Goal: Information Seeking & Learning: Learn about a topic

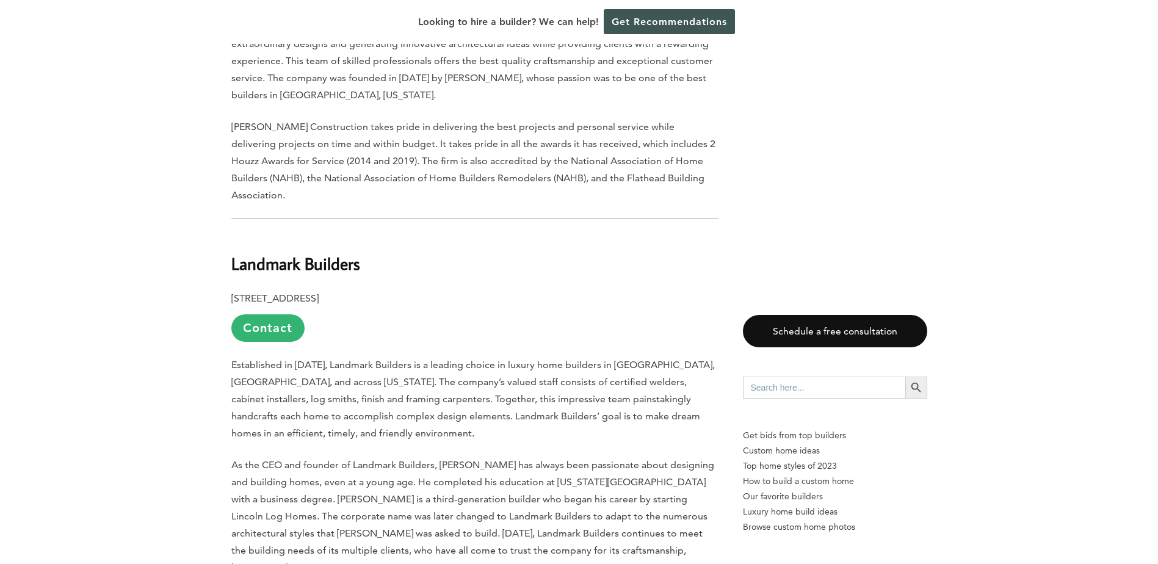
scroll to position [2809, 0]
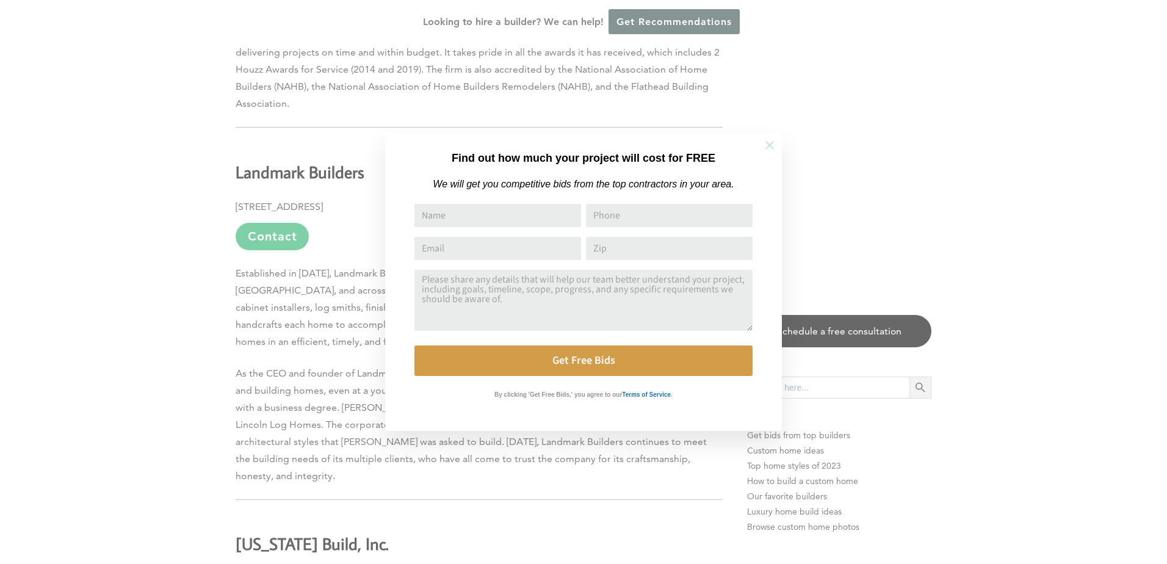
click at [763, 149] on button at bounding box center [770, 145] width 43 height 43
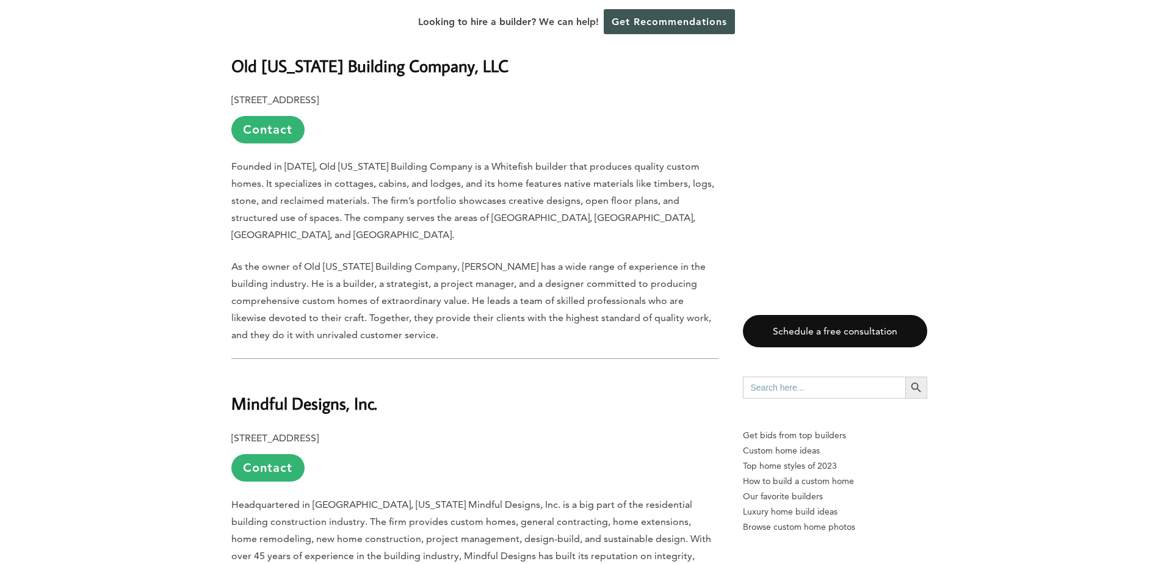
scroll to position [1649, 0]
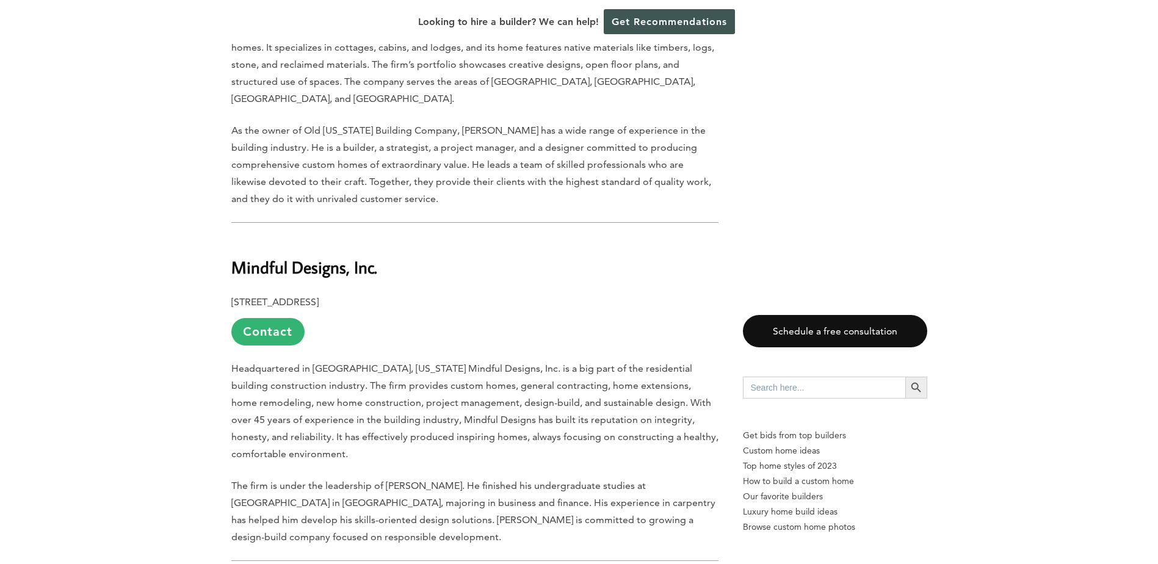
drag, startPoint x: 315, startPoint y: 205, endPoint x: 319, endPoint y: 212, distance: 8.2
click at [316, 256] on b "Mindful Designs, Inc." at bounding box center [304, 266] width 146 height 21
drag, startPoint x: 343, startPoint y: 422, endPoint x: 313, endPoint y: 354, distance: 74.1
click at [343, 480] on span "The firm is under the leadership of [PERSON_NAME]. He finished his undergraduat…" at bounding box center [473, 511] width 484 height 63
drag, startPoint x: 231, startPoint y: 208, endPoint x: 384, endPoint y: 207, distance: 153.3
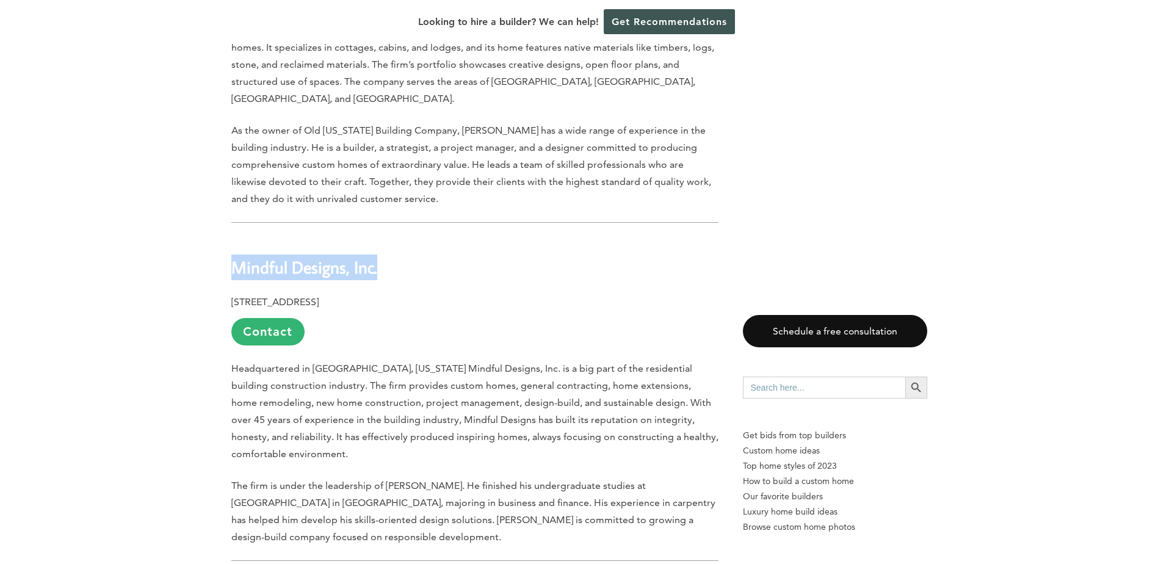
click at [384, 238] on h2 "Mindful Designs, Inc." at bounding box center [474, 259] width 487 height 42
copy b "Mindful Designs, Inc."
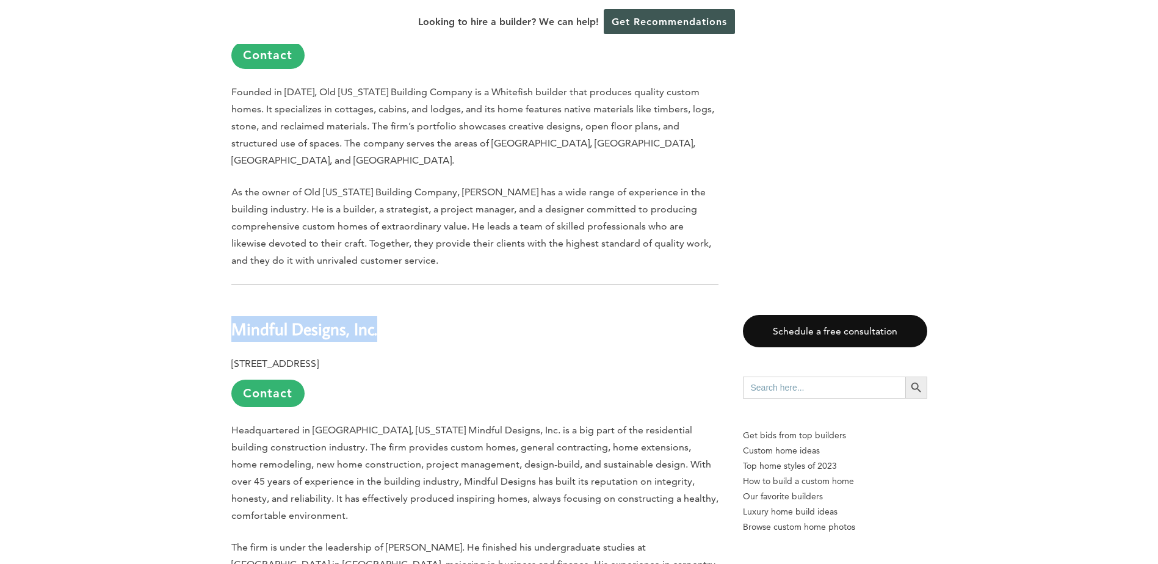
scroll to position [1343, 0]
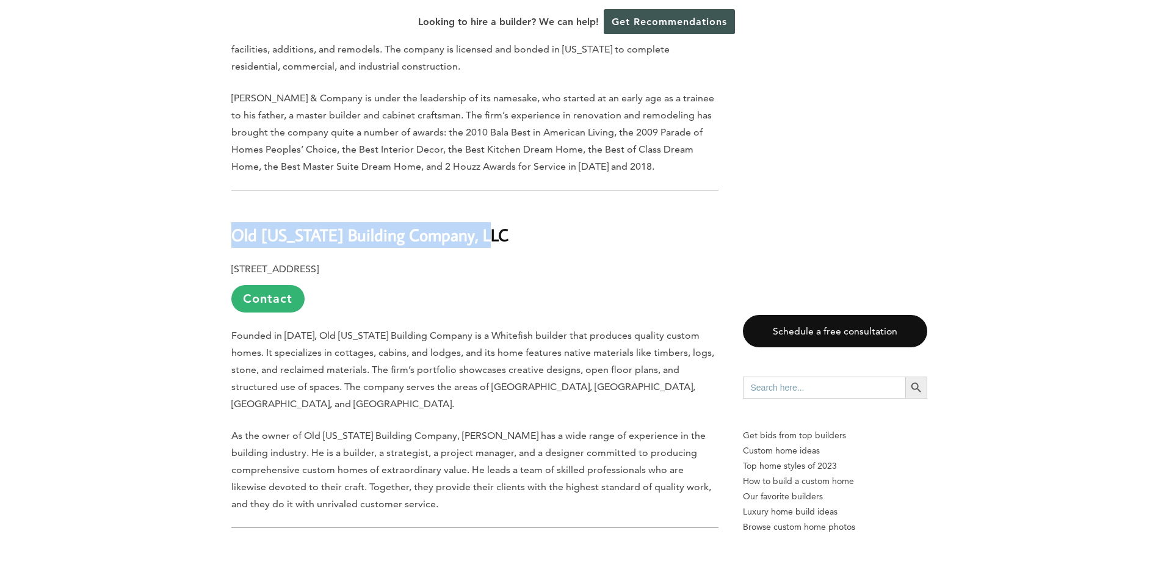
drag, startPoint x: 237, startPoint y: 187, endPoint x: 501, endPoint y: 195, distance: 263.9
click at [501, 205] on h2 "Old [US_STATE] Building Company, LLC" at bounding box center [474, 226] width 487 height 42
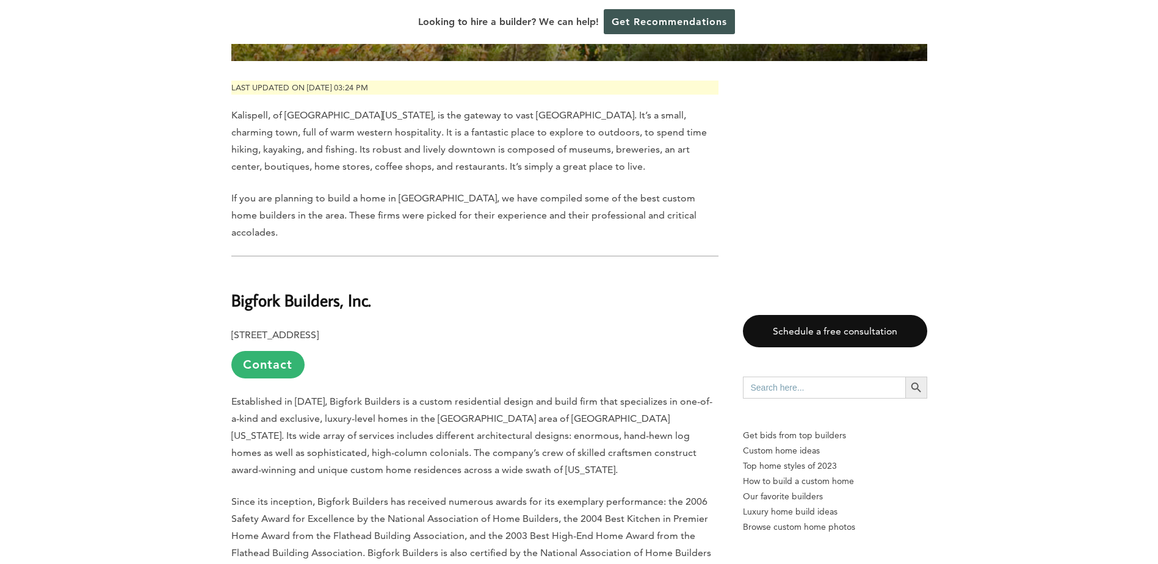
scroll to position [611, 0]
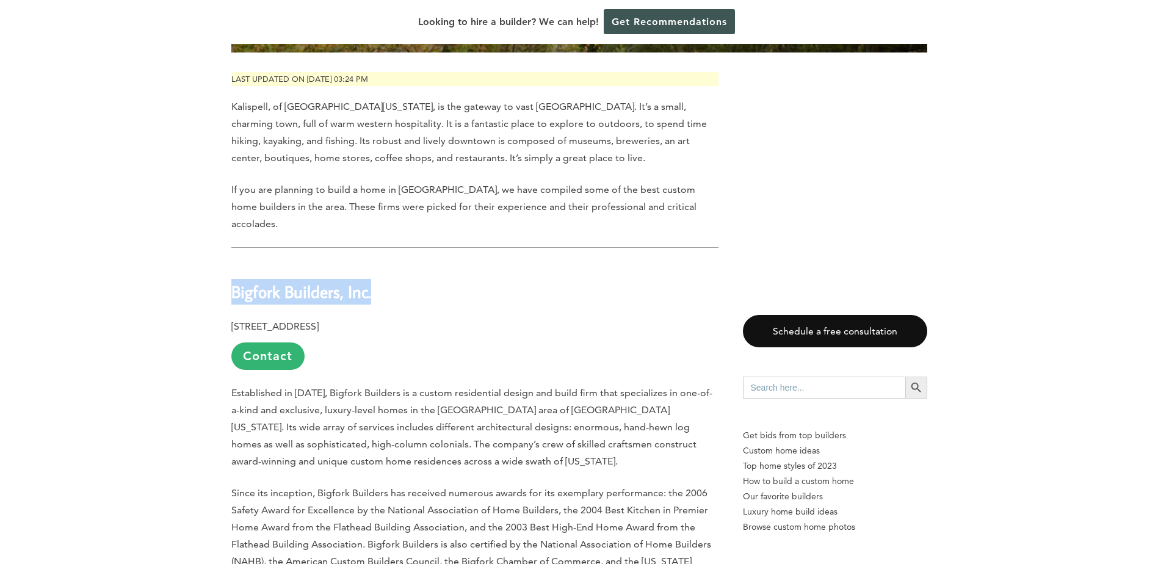
drag, startPoint x: 231, startPoint y: 244, endPoint x: 379, endPoint y: 253, distance: 148.0
click at [379, 263] on h2 "Bigfork Builders, Inc." at bounding box center [474, 284] width 487 height 42
drag, startPoint x: 379, startPoint y: 253, endPoint x: 349, endPoint y: 247, distance: 30.5
copy b "Bigfork Builders, Inc."
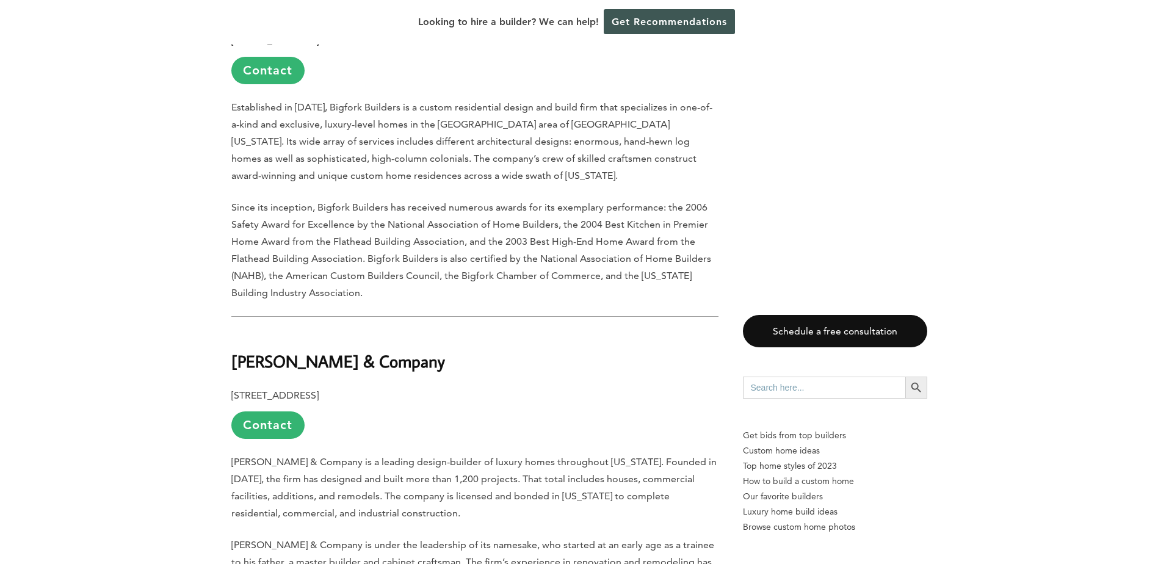
scroll to position [916, 0]
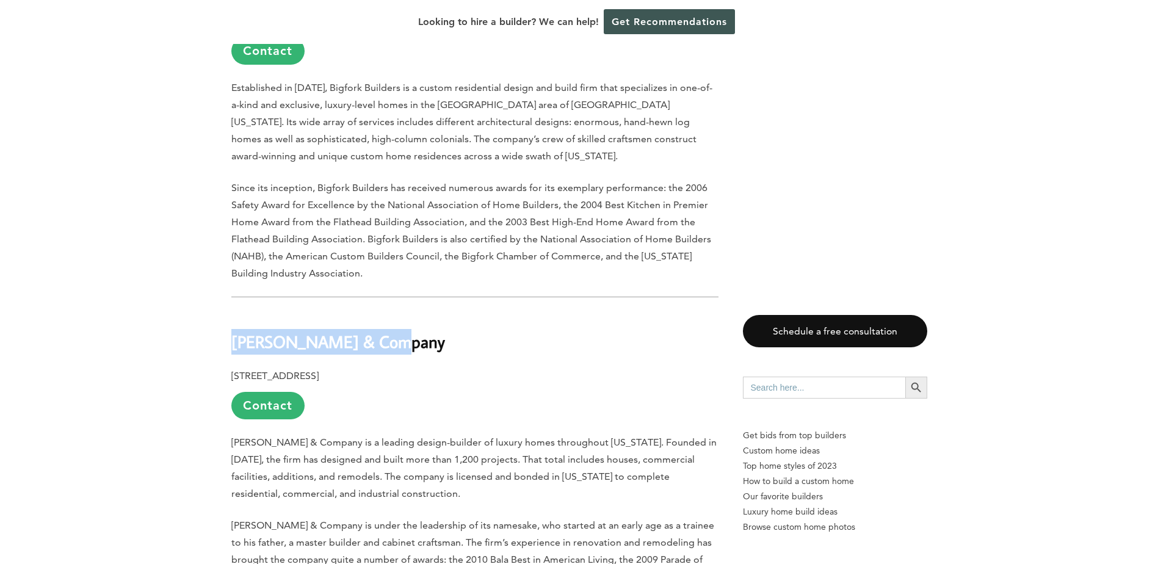
drag, startPoint x: 292, startPoint y: 300, endPoint x: 387, endPoint y: 300, distance: 94.6
click at [387, 312] on h2 "[PERSON_NAME] & Company" at bounding box center [474, 333] width 487 height 42
drag, startPoint x: 387, startPoint y: 300, endPoint x: 352, endPoint y: 294, distance: 35.4
copy b "[PERSON_NAME] & Company"
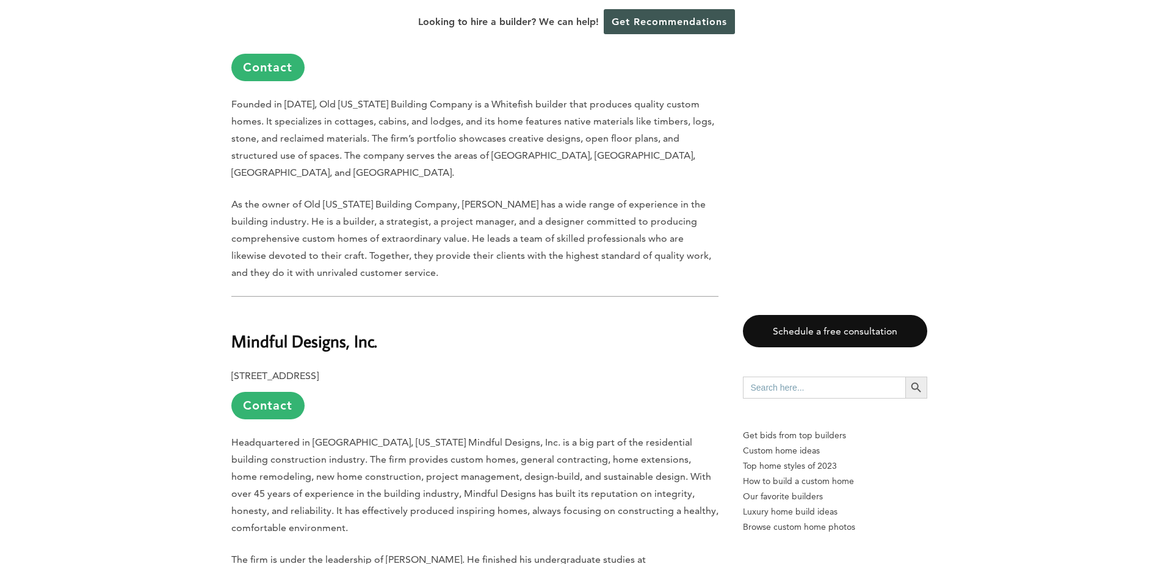
scroll to position [1404, 0]
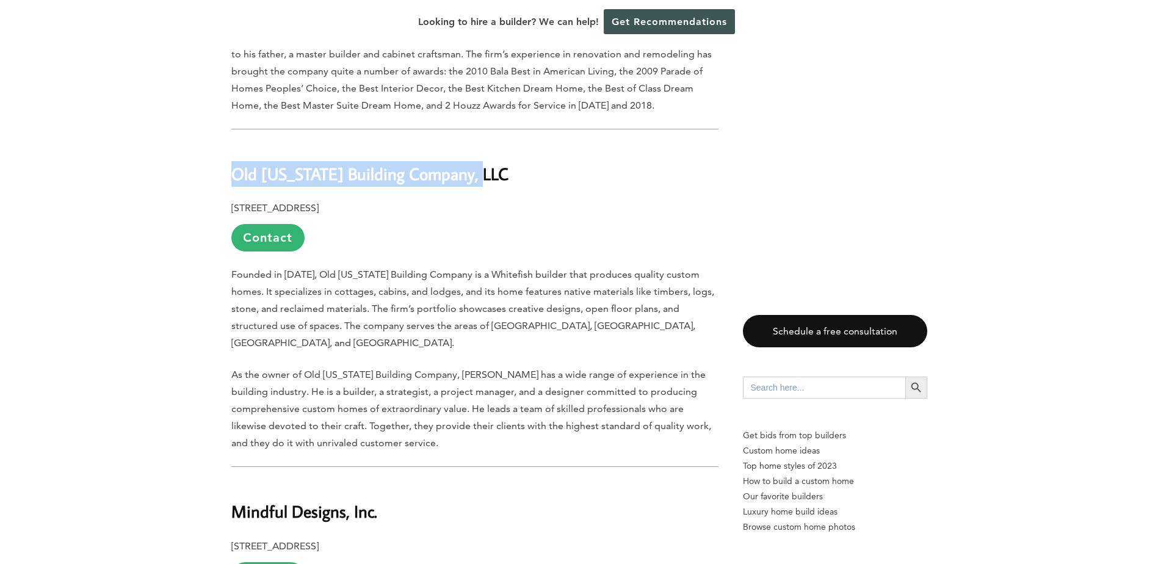
drag, startPoint x: 242, startPoint y: 127, endPoint x: 485, endPoint y: 131, distance: 243.6
drag, startPoint x: 485, startPoint y: 131, endPoint x: 475, endPoint y: 129, distance: 10.5
copy b "Old [US_STATE] Building Company, LLC"
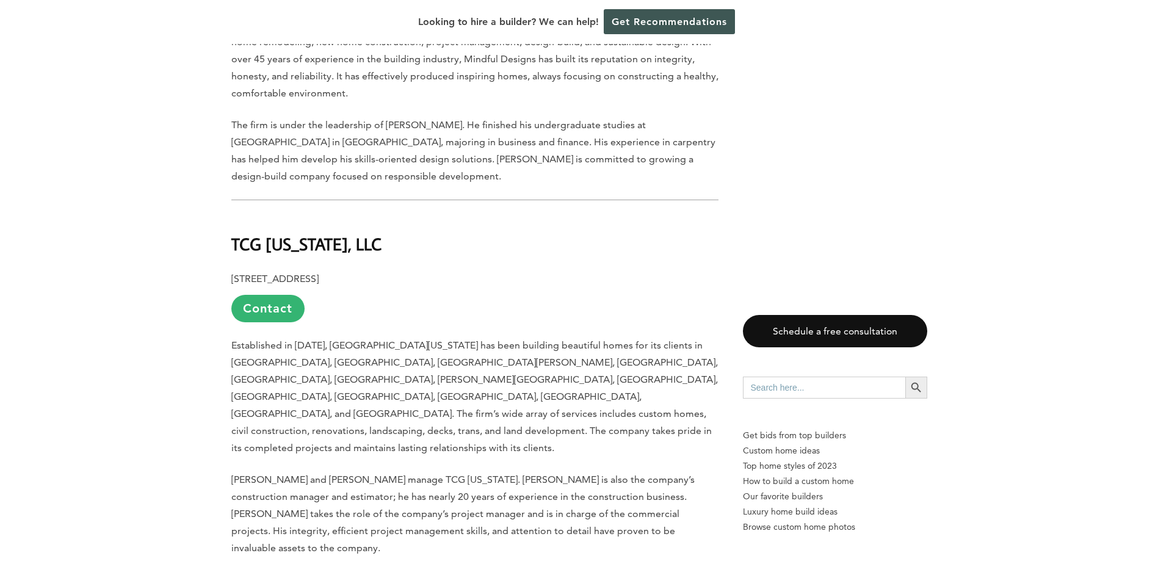
scroll to position [2015, 0]
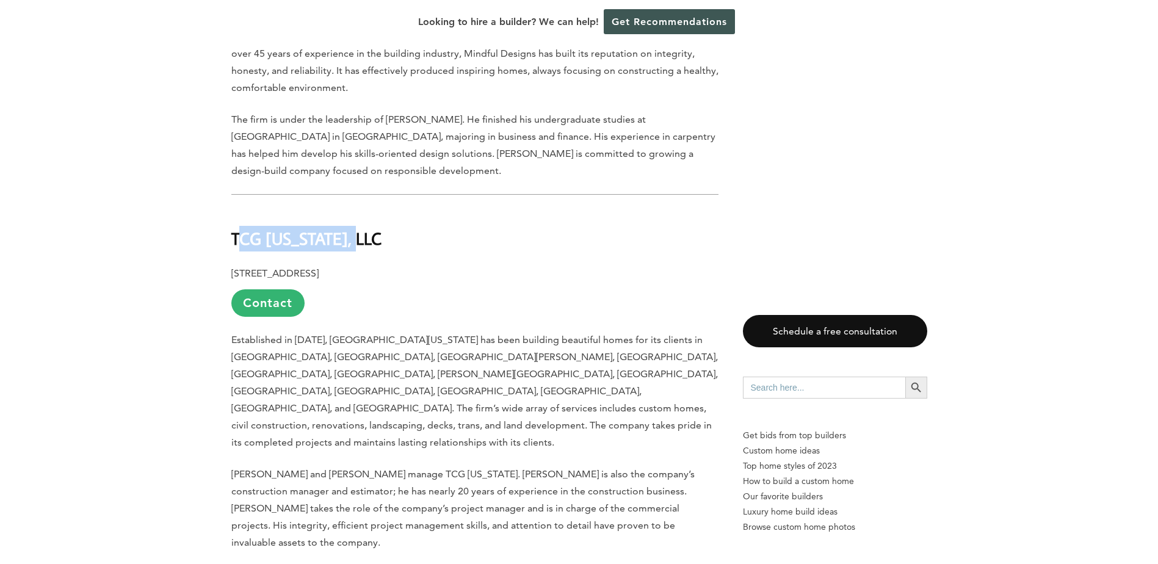
drag, startPoint x: 239, startPoint y: 175, endPoint x: 388, endPoint y: 185, distance: 149.9
click at [388, 209] on h2 "TCG [US_STATE], LLC" at bounding box center [474, 230] width 487 height 42
drag, startPoint x: 388, startPoint y: 185, endPoint x: 274, endPoint y: 176, distance: 114.5
click at [287, 228] on b "TCG [US_STATE], LLC" at bounding box center [306, 238] width 150 height 21
drag, startPoint x: 235, startPoint y: 173, endPoint x: 296, endPoint y: 176, distance: 60.5
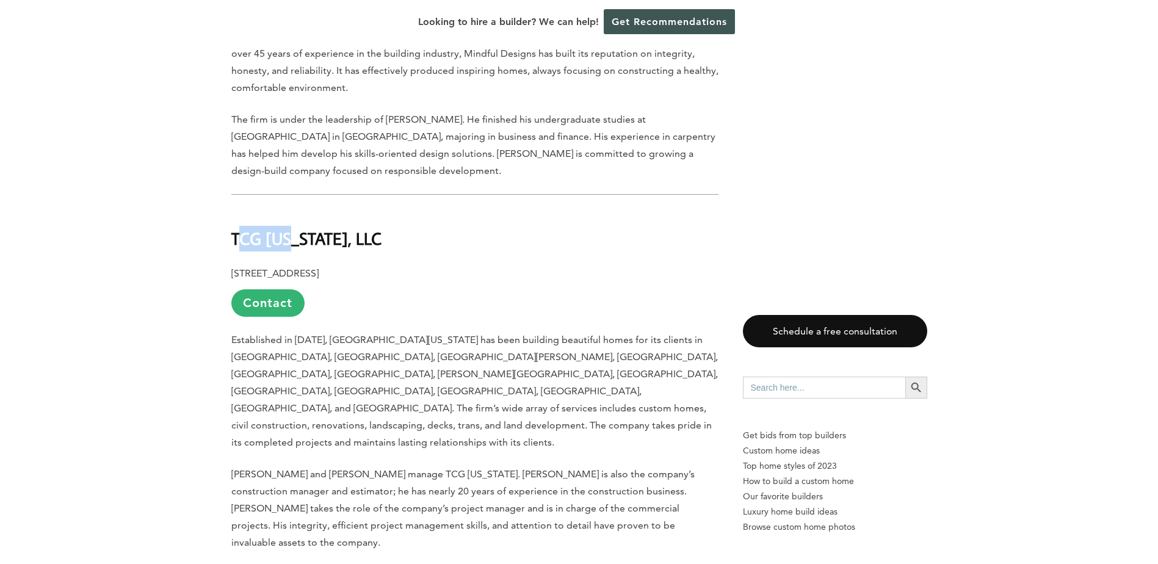
click at [296, 228] on b "TCG [US_STATE], LLC" at bounding box center [306, 238] width 150 height 21
drag, startPoint x: 296, startPoint y: 176, endPoint x: 241, endPoint y: 175, distance: 55.0
click at [247, 228] on b "TCG [US_STATE], LLC" at bounding box center [306, 238] width 150 height 21
drag, startPoint x: 230, startPoint y: 176, endPoint x: 365, endPoint y: 176, distance: 134.3
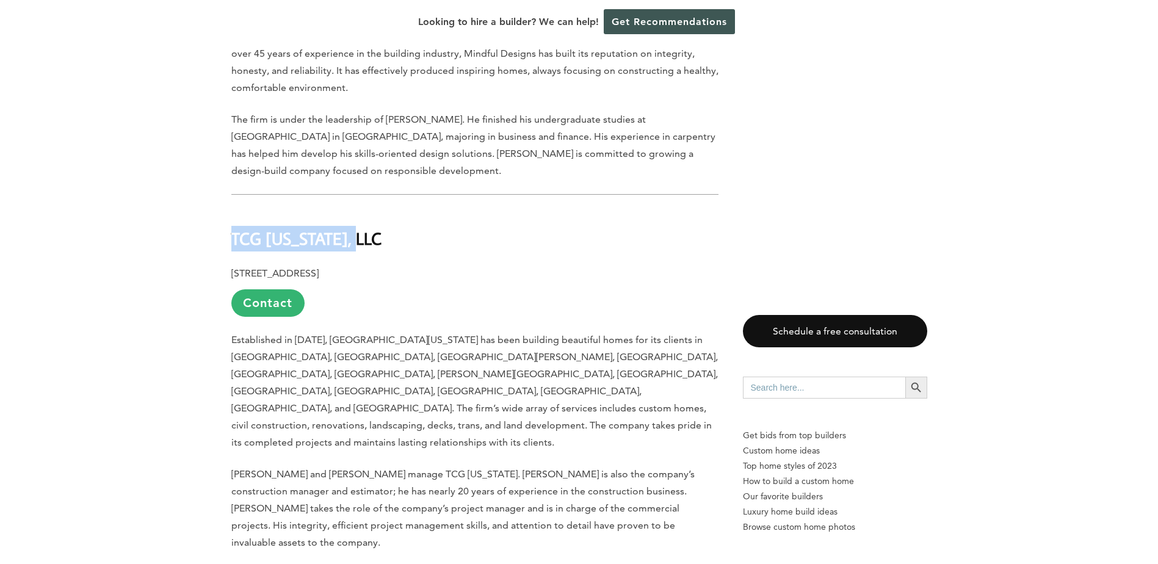
drag, startPoint x: 365, startPoint y: 176, endPoint x: 351, endPoint y: 174, distance: 13.6
copy b "TCG [US_STATE], LLC"
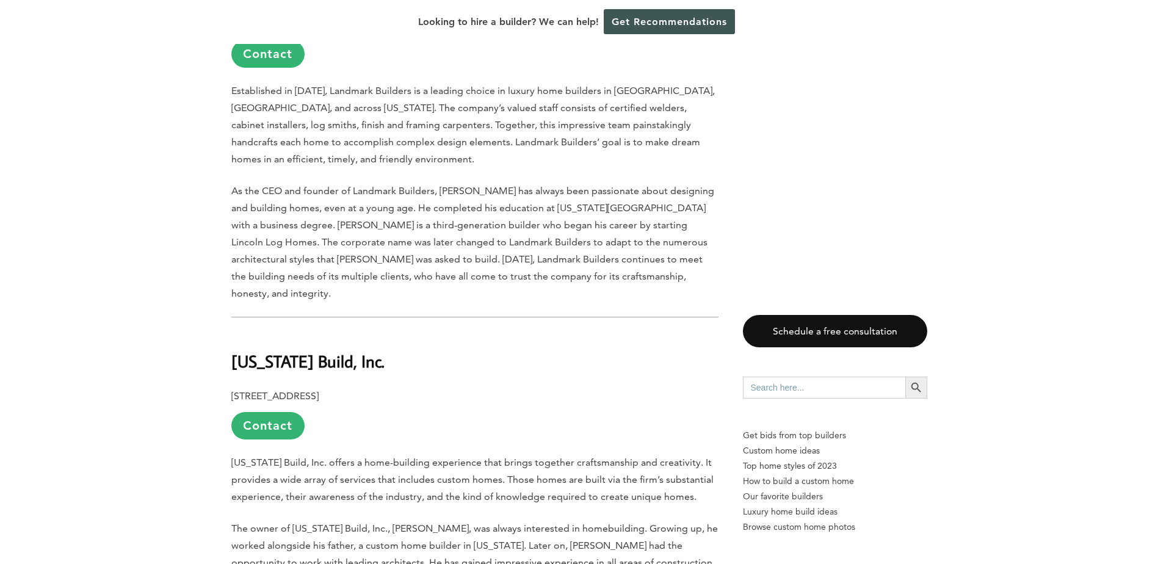
scroll to position [3114, 0]
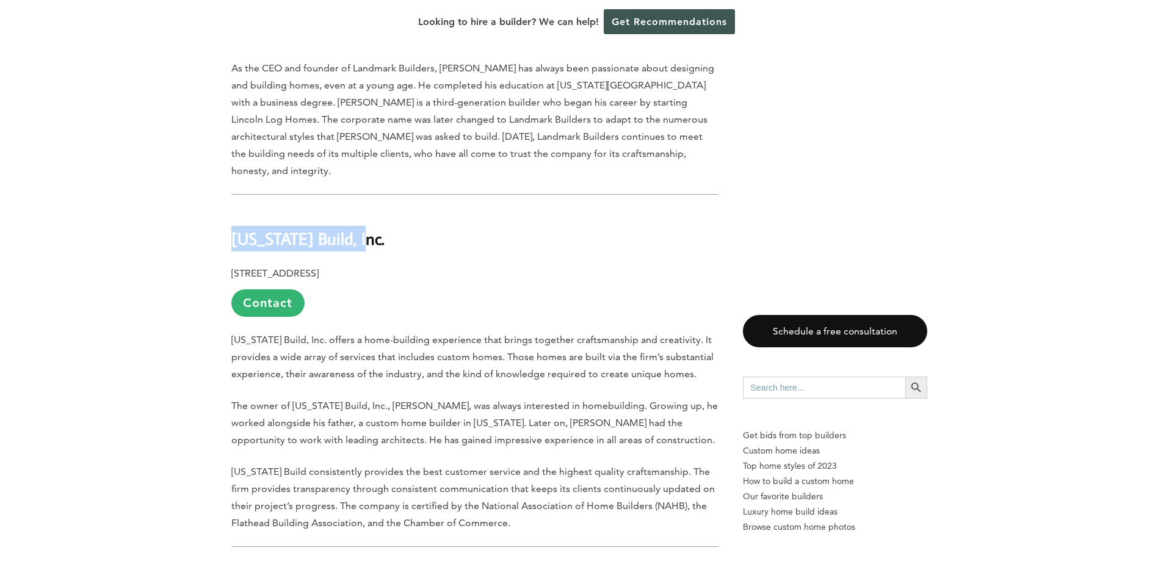
drag, startPoint x: 367, startPoint y: 76, endPoint x: 235, endPoint y: 70, distance: 132.0
click at [235, 209] on h2 "[US_STATE] Build, Inc." at bounding box center [474, 230] width 487 height 42
copy b "[US_STATE] Build, Inc."
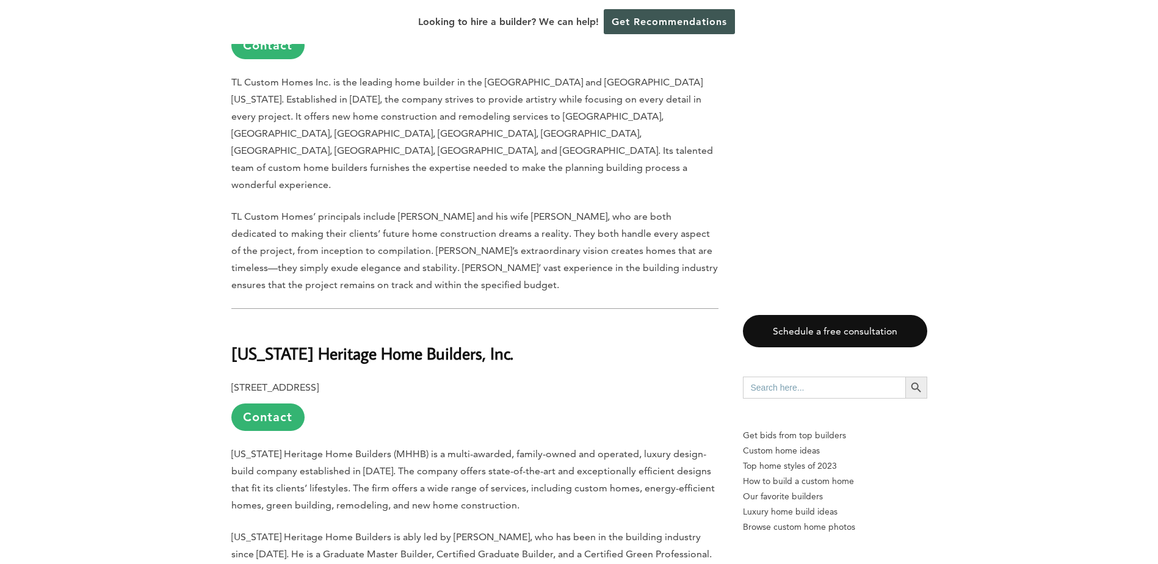
scroll to position [3725, 0]
drag, startPoint x: 217, startPoint y: 146, endPoint x: 501, endPoint y: 147, distance: 283.9
drag, startPoint x: 501, startPoint y: 147, endPoint x: 476, endPoint y: 147, distance: 25.6
copy b "[US_STATE] Heritage Home Builders, Inc."
